Goal: Check status: Check status

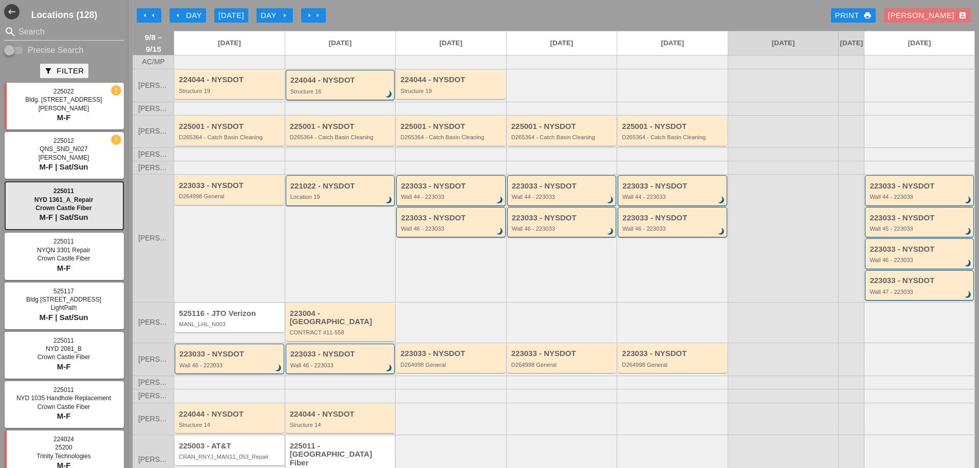
click at [206, 13] on button "arrow_left Day" at bounding box center [188, 15] width 36 height 14
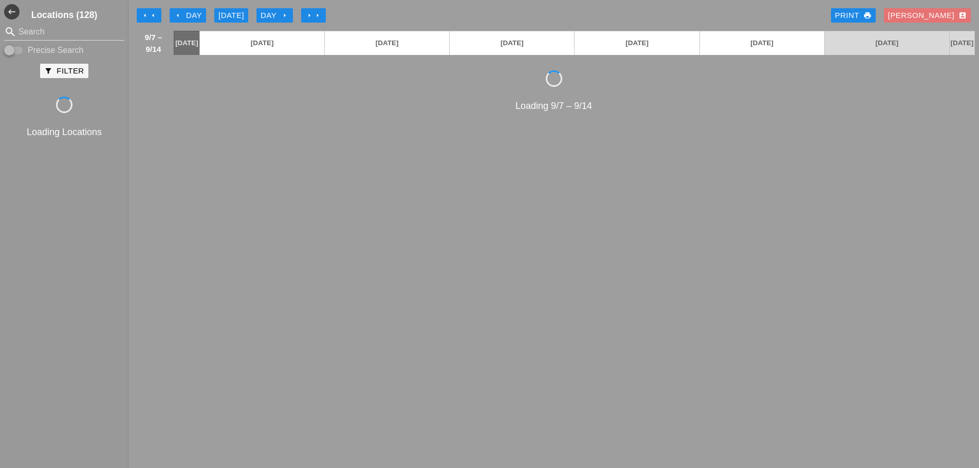
click at [203, 13] on button "arrow_left Day" at bounding box center [188, 15] width 36 height 14
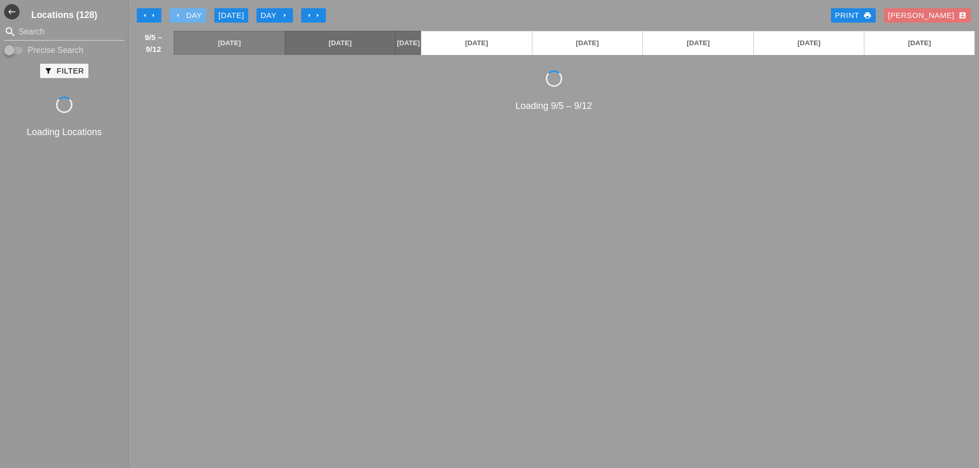
click at [203, 13] on button "arrow_left Day" at bounding box center [188, 15] width 36 height 14
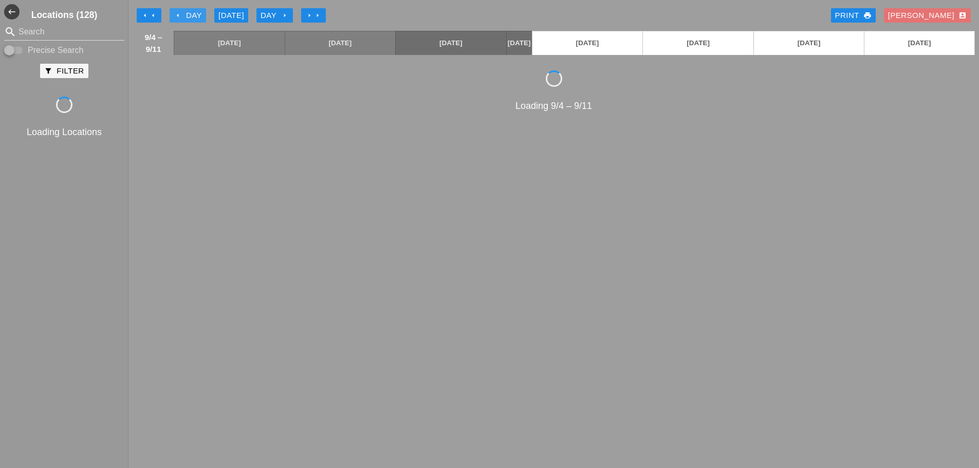
click at [203, 13] on button "arrow_left Day" at bounding box center [188, 15] width 36 height 14
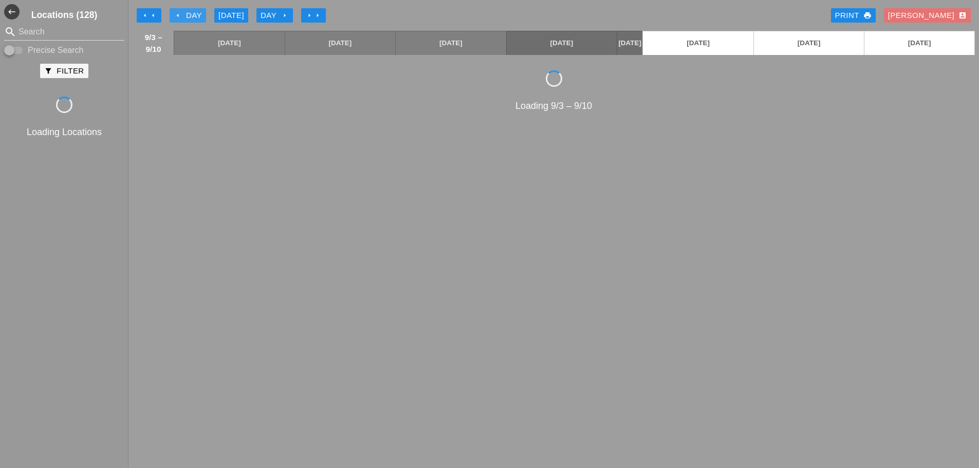
click at [203, 13] on button "arrow_left Day" at bounding box center [188, 15] width 36 height 14
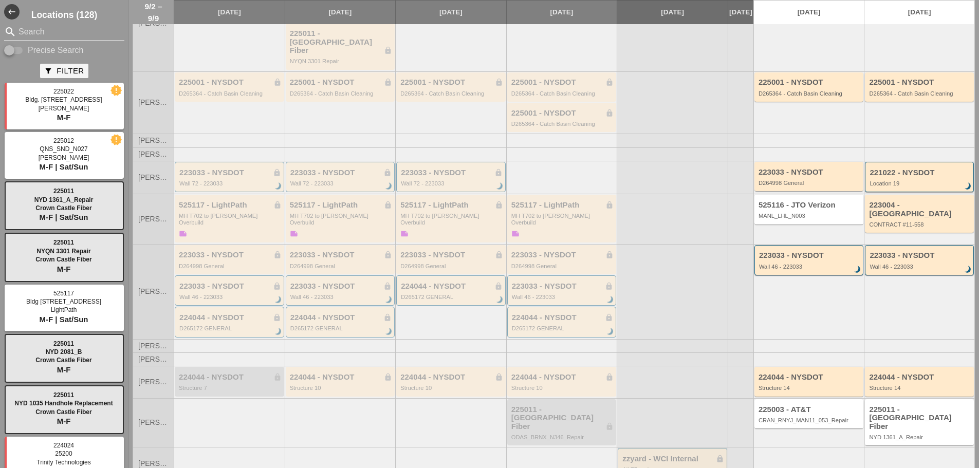
scroll to position [128, 0]
click at [528, 366] on div "224044 - NYSDOT lock Structure 10" at bounding box center [561, 380] width 109 height 29
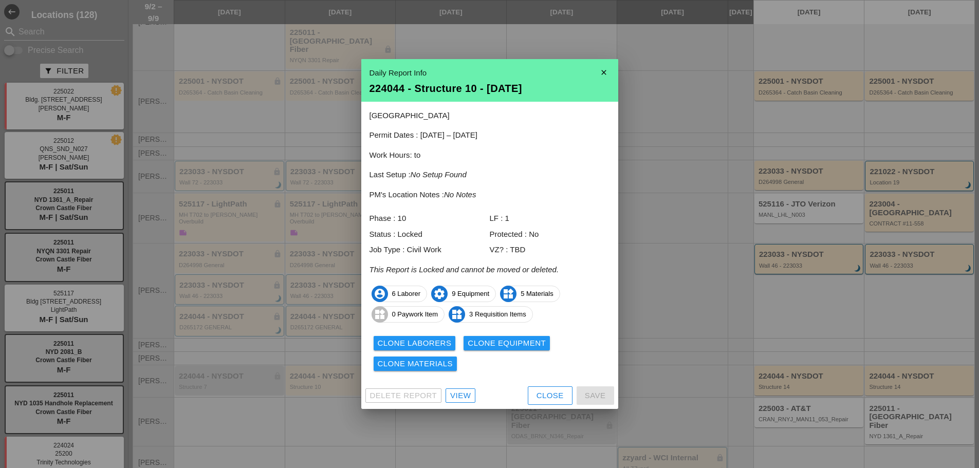
click at [552, 398] on div "Close" at bounding box center [549, 396] width 27 height 12
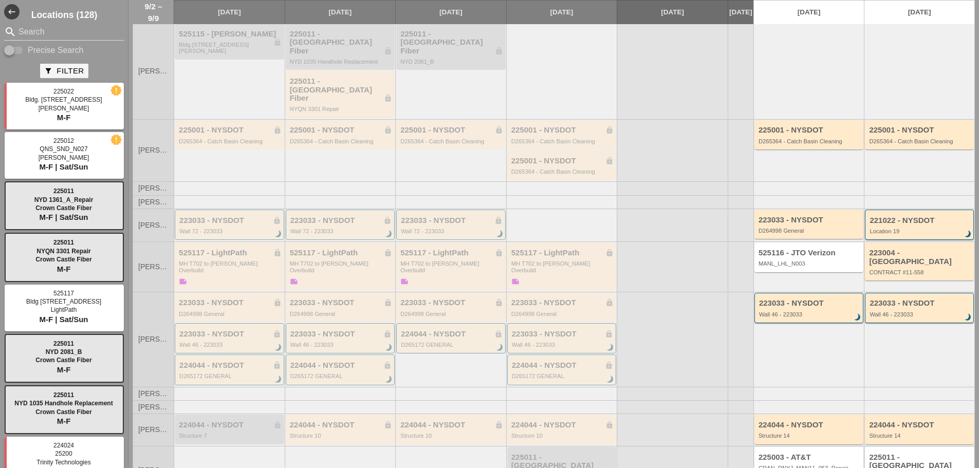
scroll to position [0, 0]
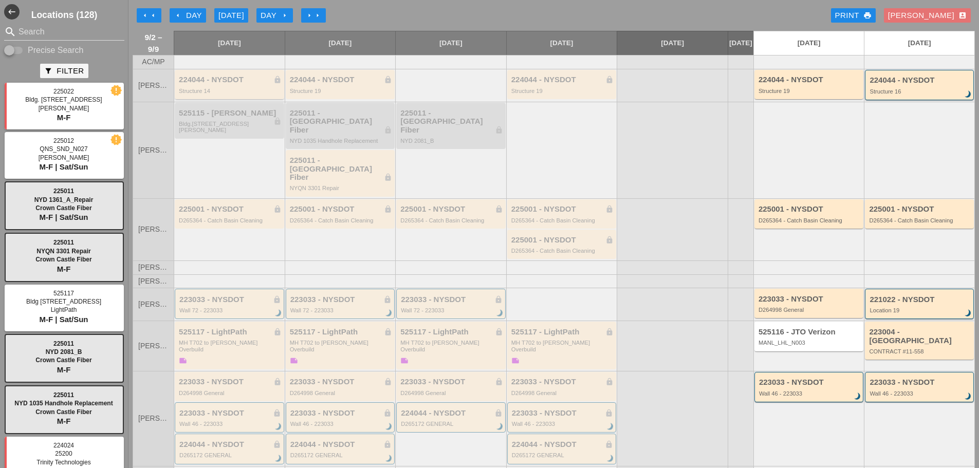
click at [215, 94] on div "Structure 14" at bounding box center [230, 91] width 103 height 6
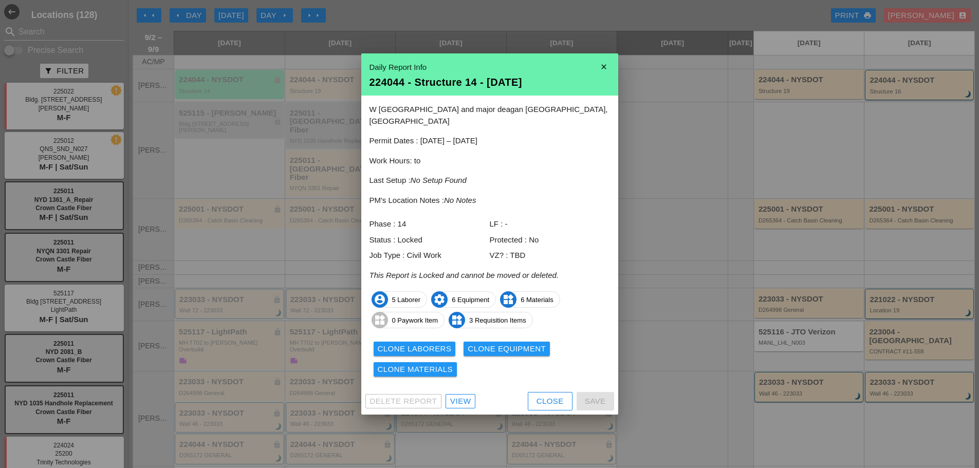
click at [558, 400] on div "Close" at bounding box center [549, 402] width 27 height 12
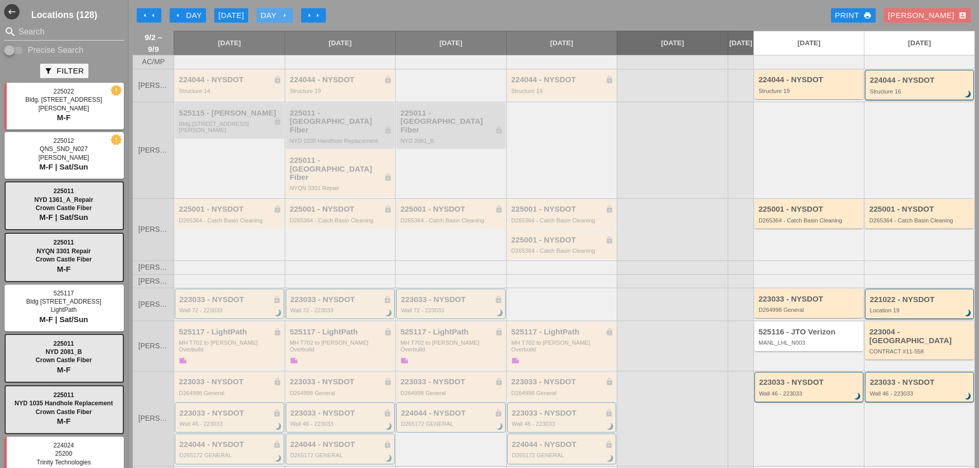
click at [267, 22] on button "Day arrow_right" at bounding box center [274, 15] width 36 height 14
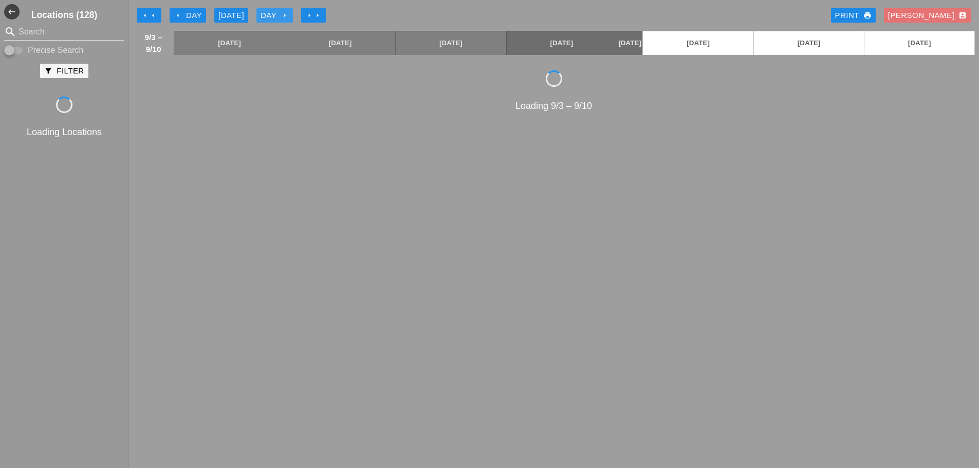
click at [267, 21] on div "Day arrow_right" at bounding box center [274, 16] width 28 height 12
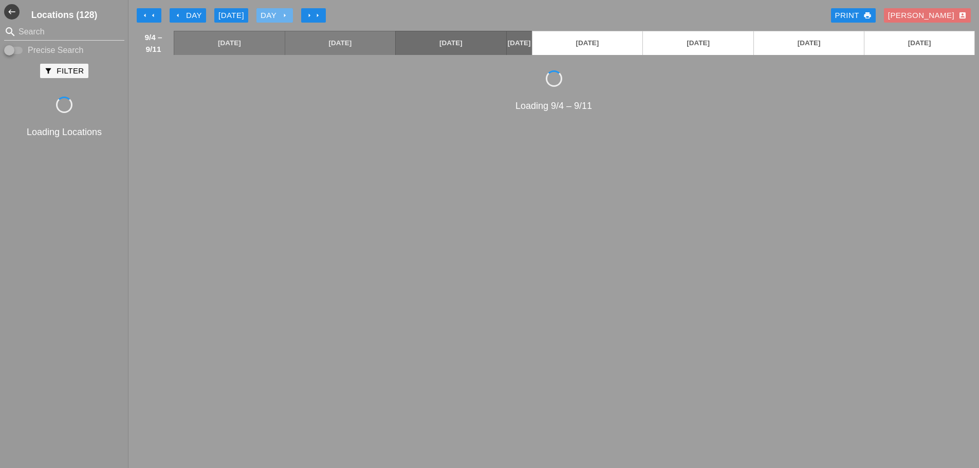
click at [267, 21] on div "Day arrow_right" at bounding box center [274, 16] width 28 height 12
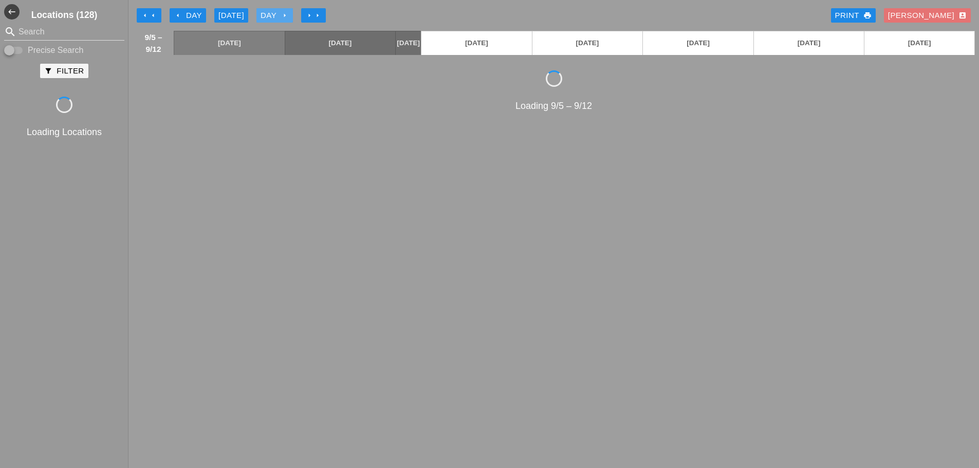
click at [267, 21] on div "Day arrow_right" at bounding box center [274, 16] width 28 height 12
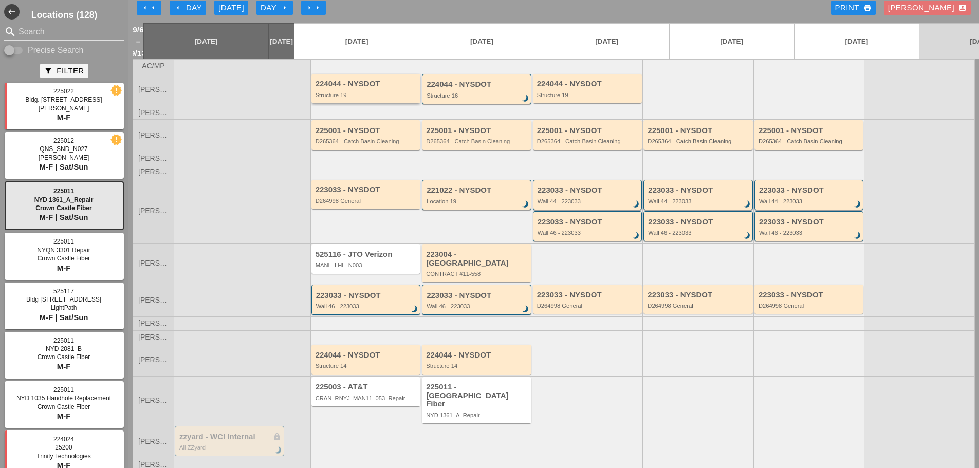
scroll to position [10, 0]
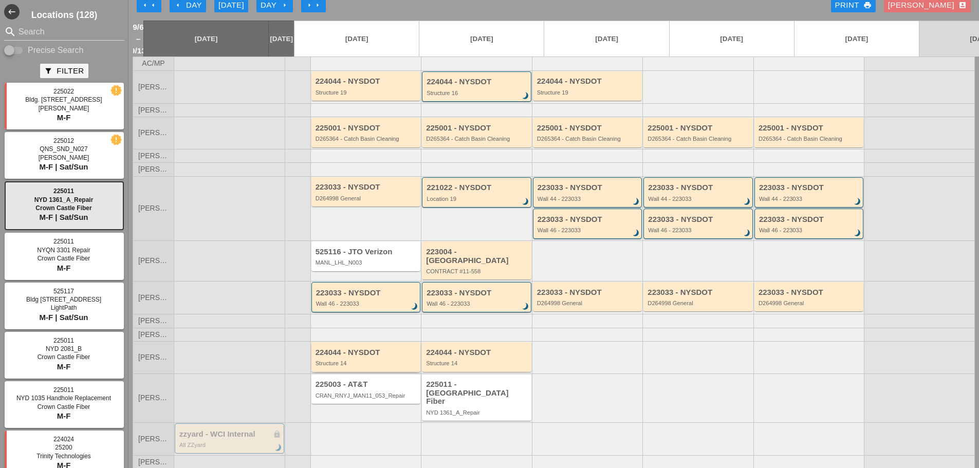
click at [349, 360] on div "Structure 14" at bounding box center [366, 363] width 103 height 6
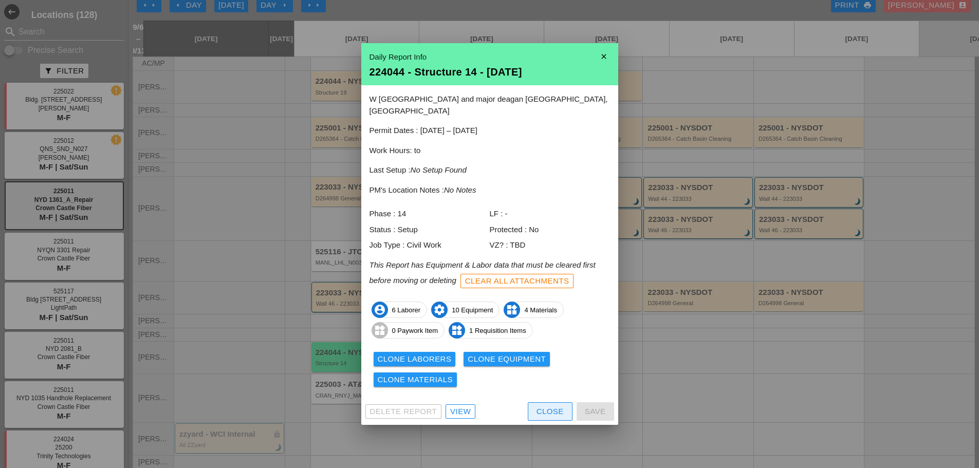
drag, startPoint x: 549, startPoint y: 405, endPoint x: 535, endPoint y: 394, distance: 18.0
click at [550, 406] on div "Close" at bounding box center [549, 412] width 27 height 12
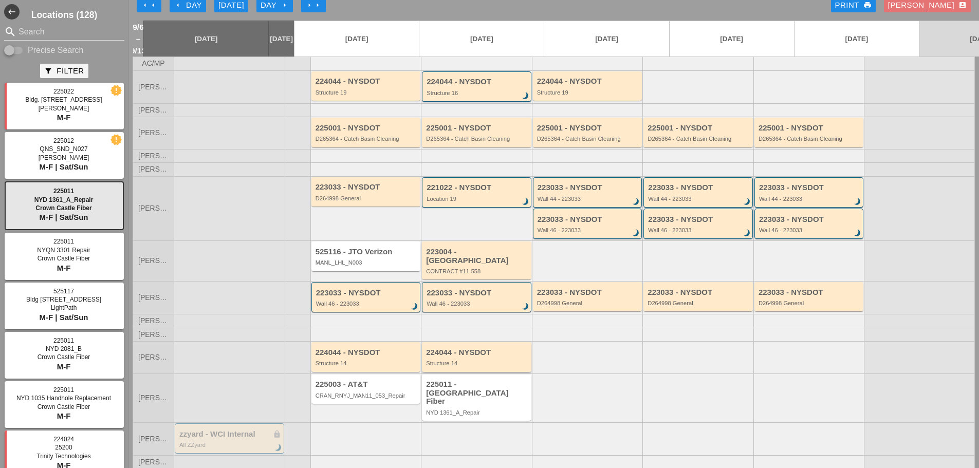
click at [426, 348] on div "224044 - NYSDOT" at bounding box center [477, 352] width 103 height 9
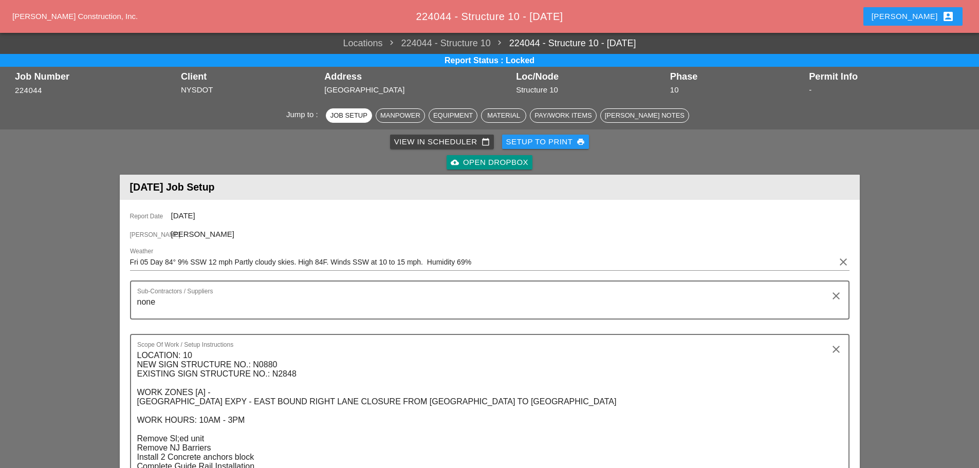
scroll to position [154, 0]
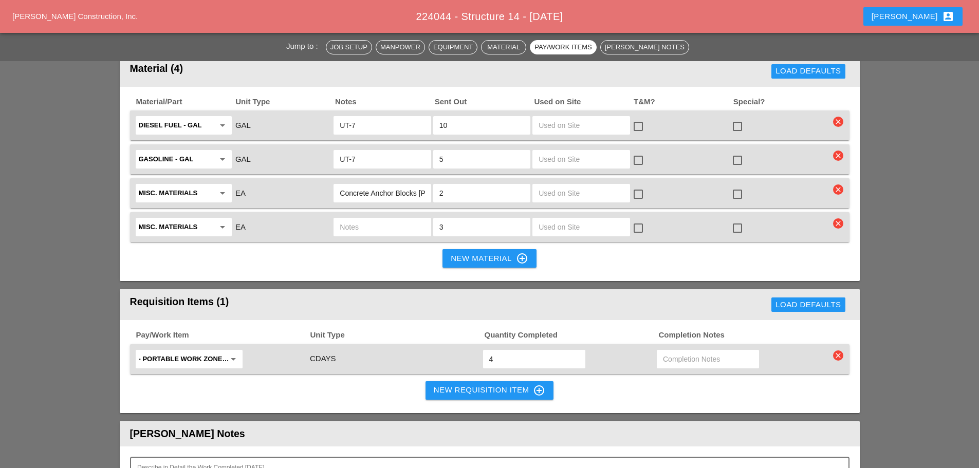
scroll to position [1387, 0]
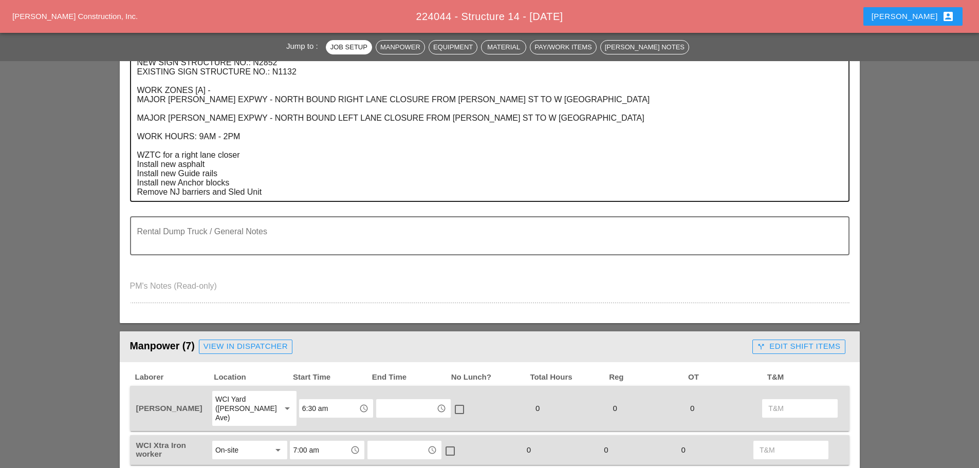
scroll to position [308, 0]
